Goal: Navigation & Orientation: Find specific page/section

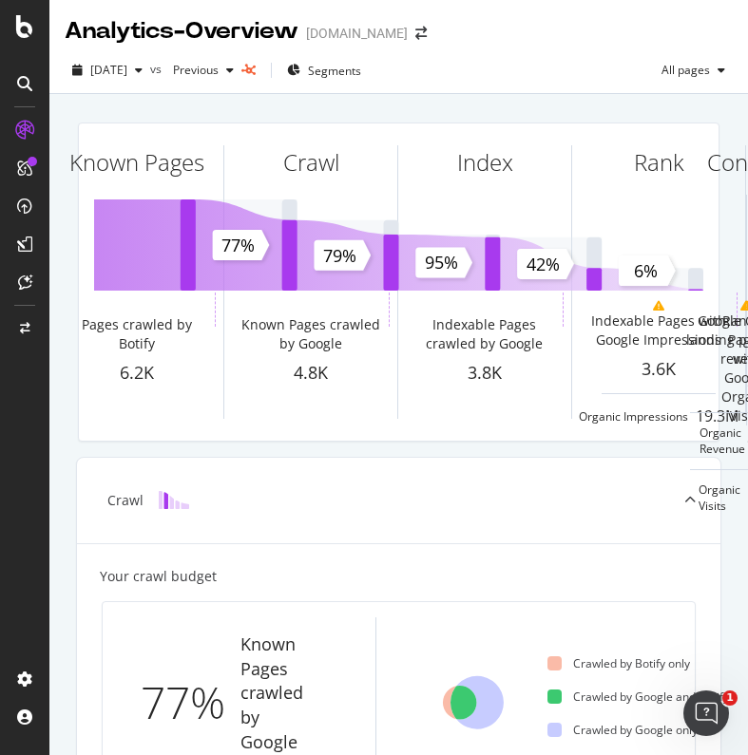
click at [29, 92] on div at bounding box center [24, 83] width 30 height 30
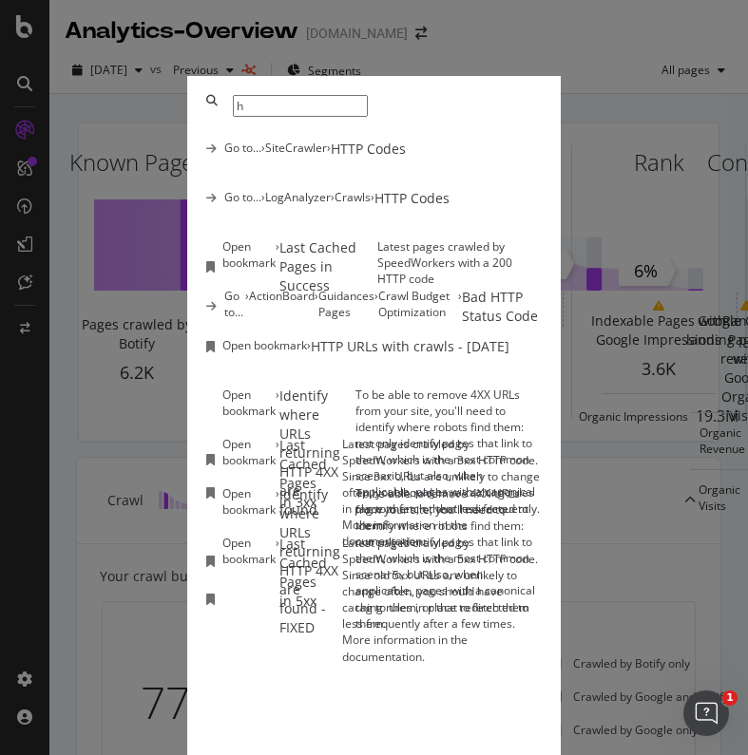
type input "h"
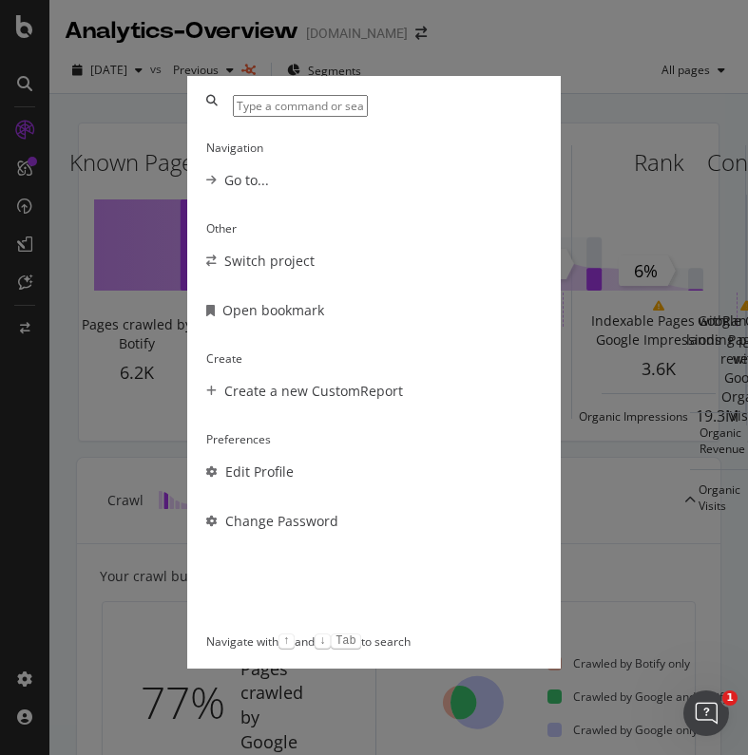
click at [553, 57] on div "Navigation Go to... Other Switch project Open bookmark Create Create a new Cust…" at bounding box center [374, 377] width 748 height 755
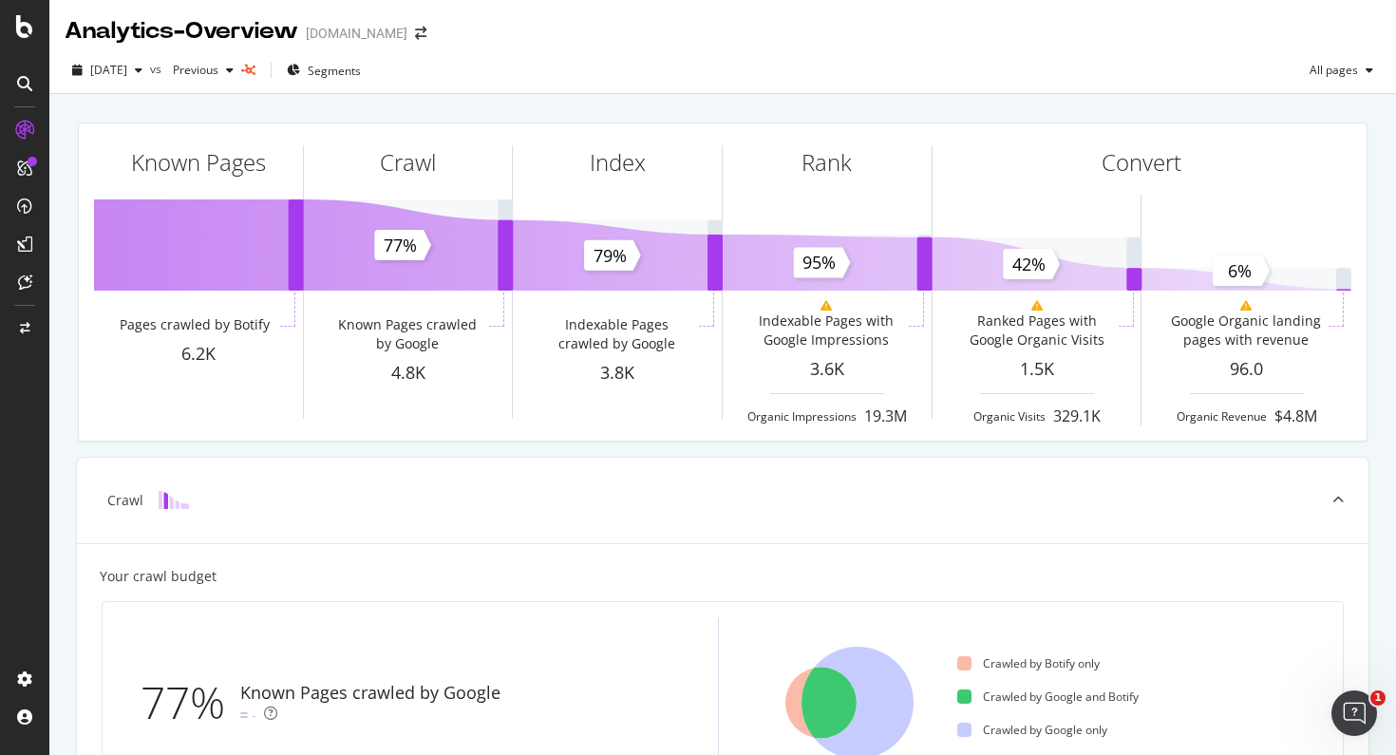
click at [18, 87] on icon at bounding box center [24, 83] width 15 height 15
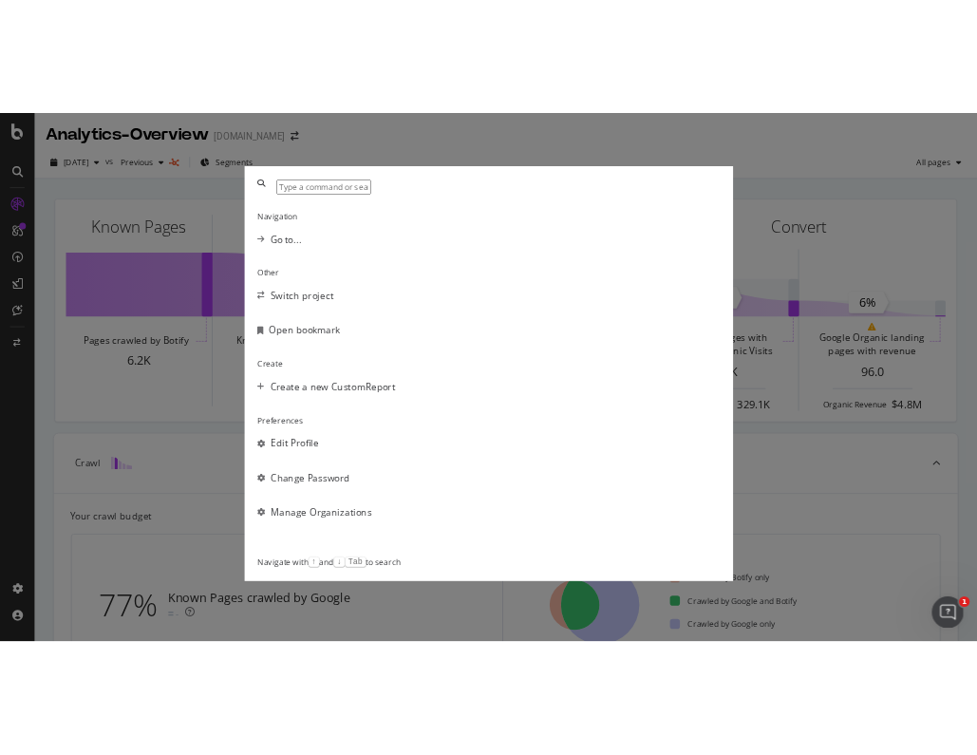
scroll to position [137, 0]
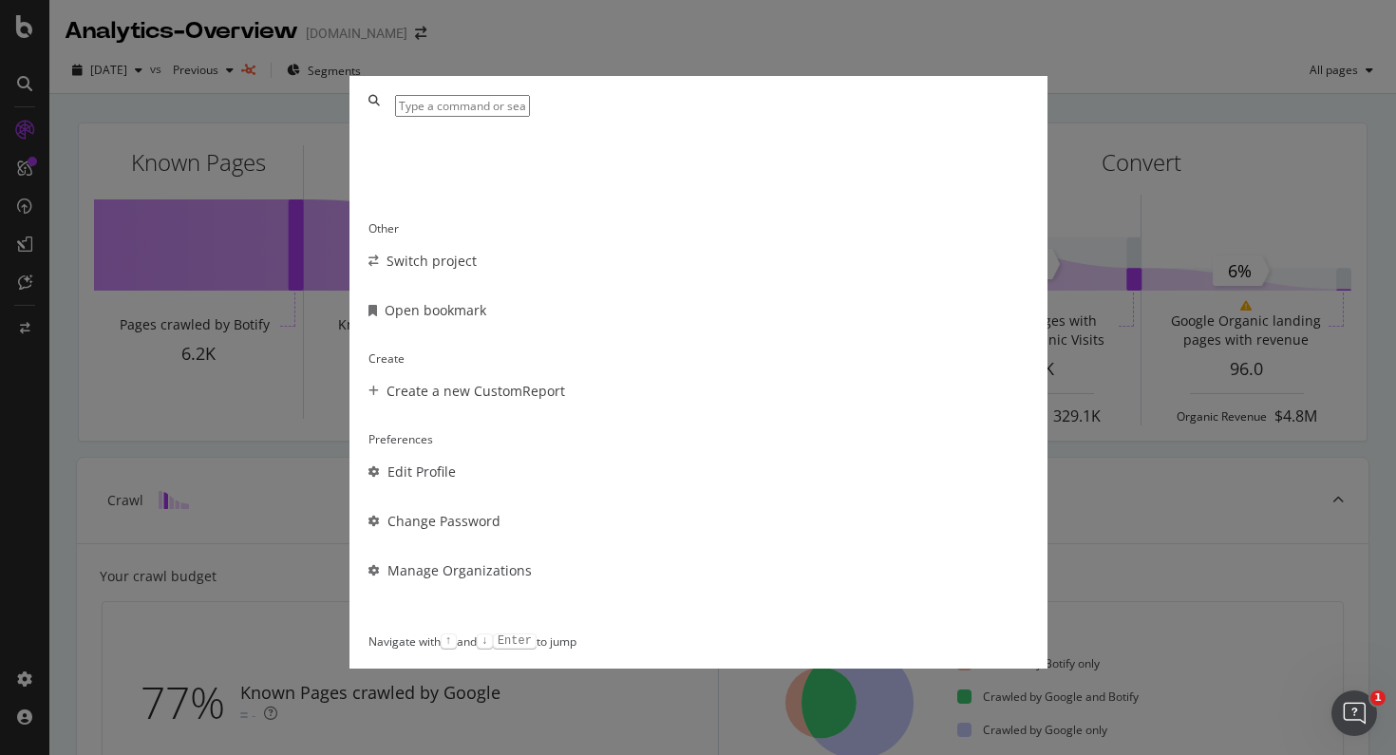
click at [28, 165] on div "Other Switch project Open bookmark Create Create a new CustomReport Preferences…" at bounding box center [698, 377] width 1396 height 755
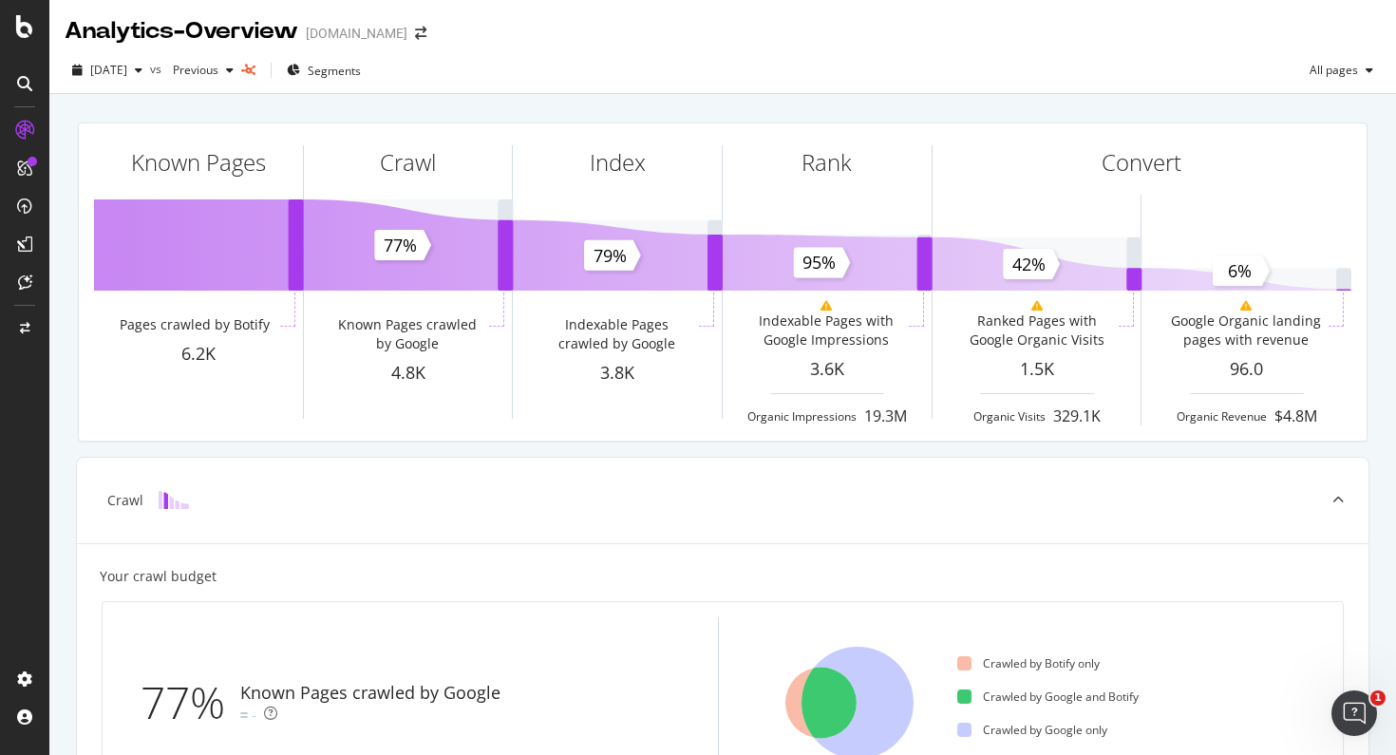
click at [25, 166] on icon at bounding box center [24, 168] width 15 height 15
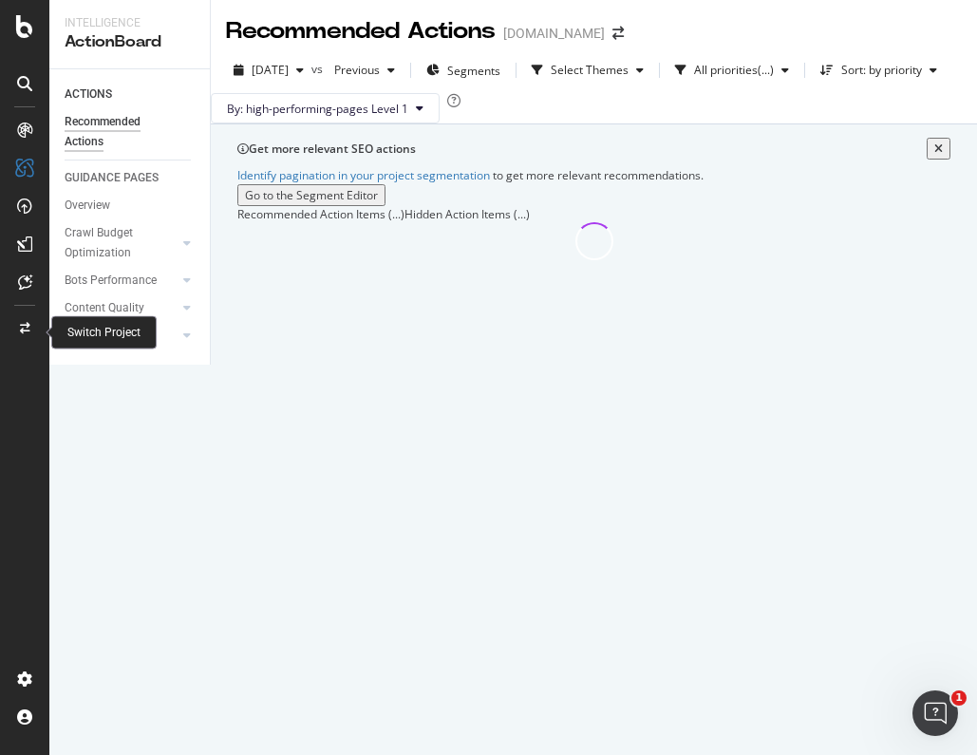
click at [17, 329] on div at bounding box center [25, 328] width 46 height 30
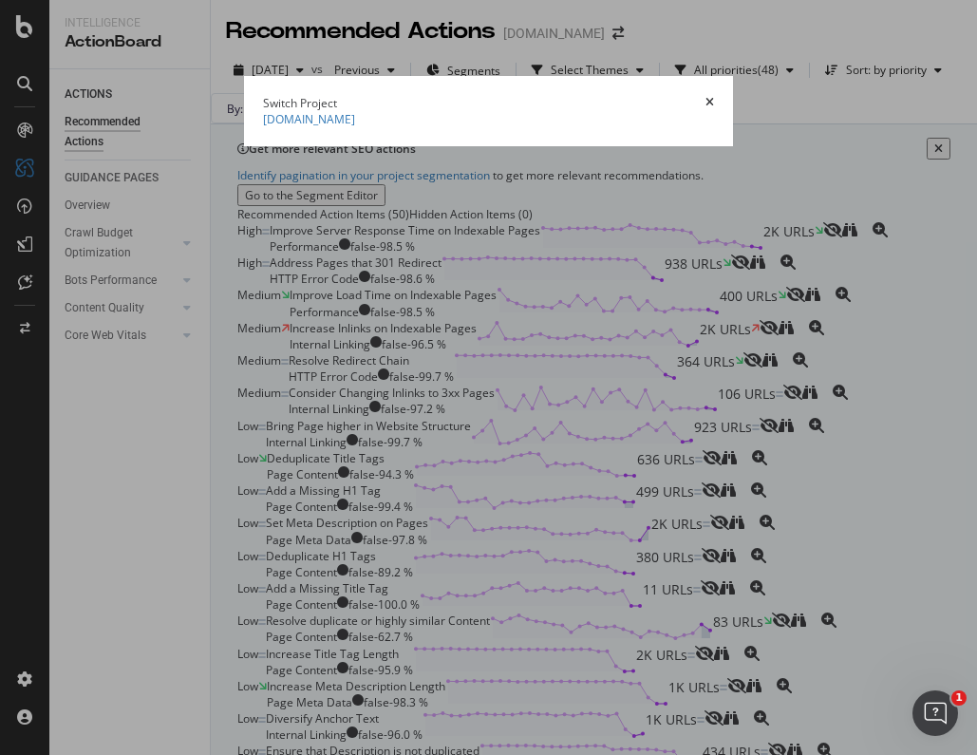
click at [263, 127] on summary "[DOMAIN_NAME]" at bounding box center [488, 119] width 451 height 16
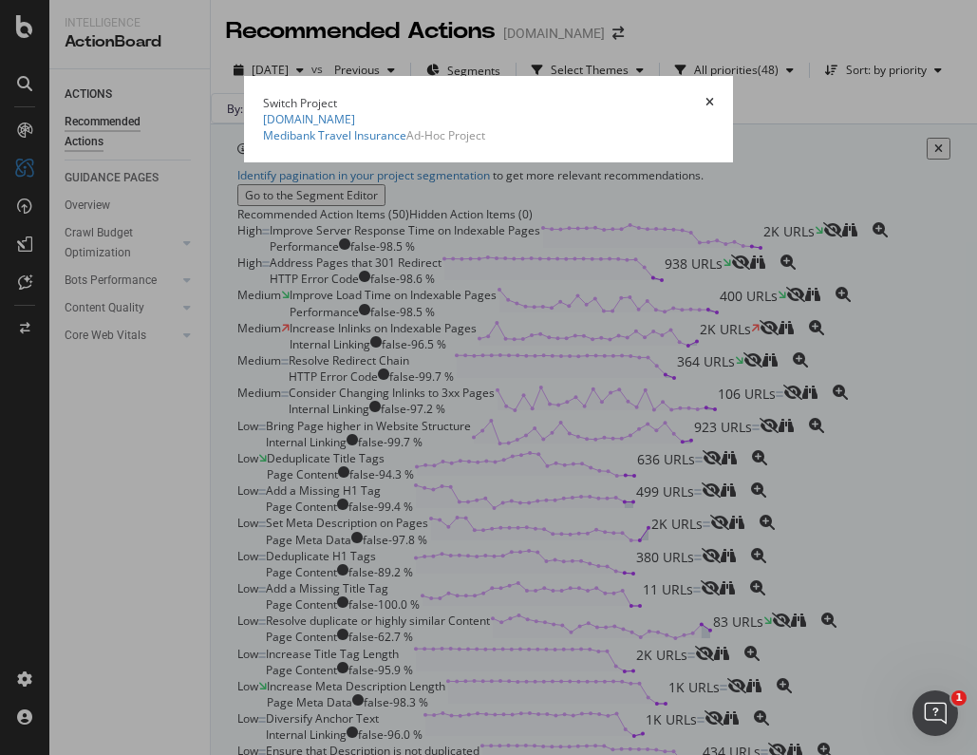
click at [714, 97] on icon "times" at bounding box center [710, 102] width 9 height 11
